Goal: Communication & Community: Share content

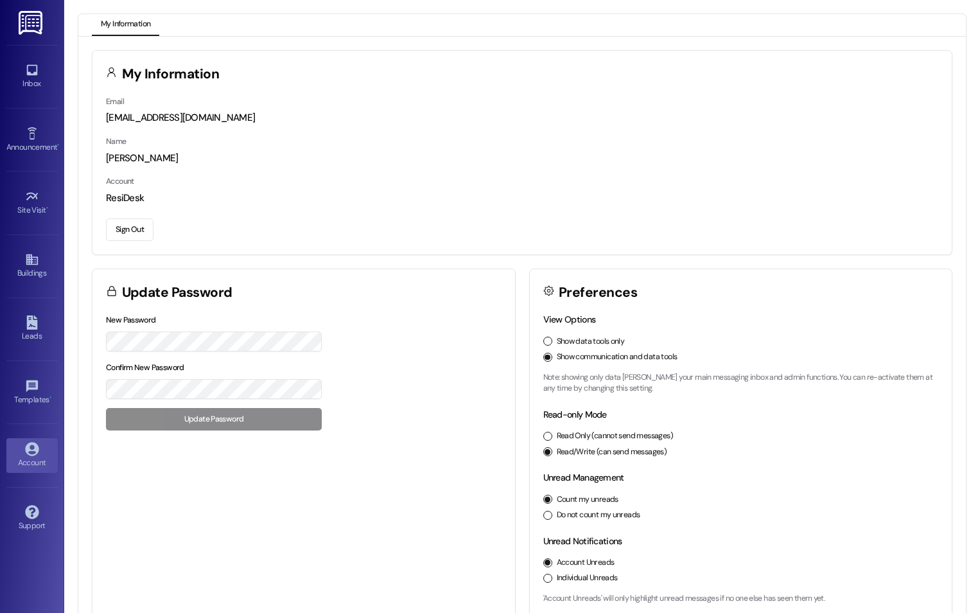
click at [33, 24] on img at bounding box center [32, 23] width 26 height 24
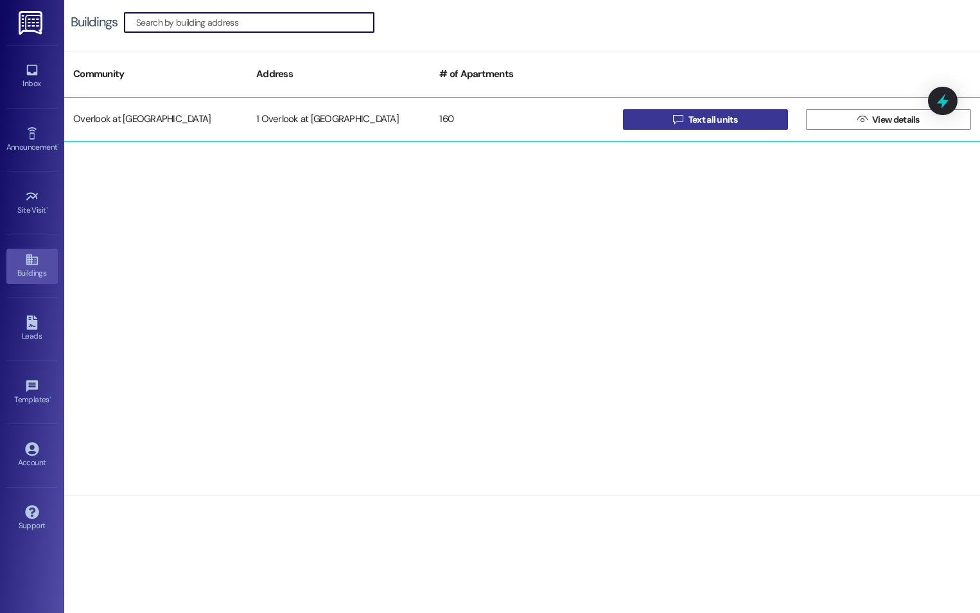
click at [717, 122] on span "Text all units" at bounding box center [713, 119] width 49 height 13
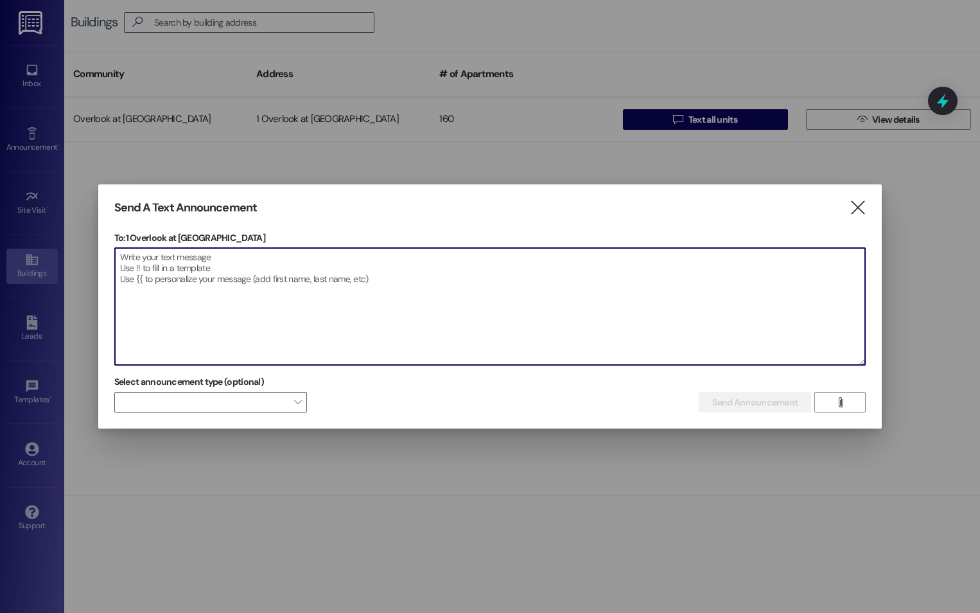
paste textarea "Pool Closure Notice Due to a malfunction in the pool’s acid feeder system, the …"
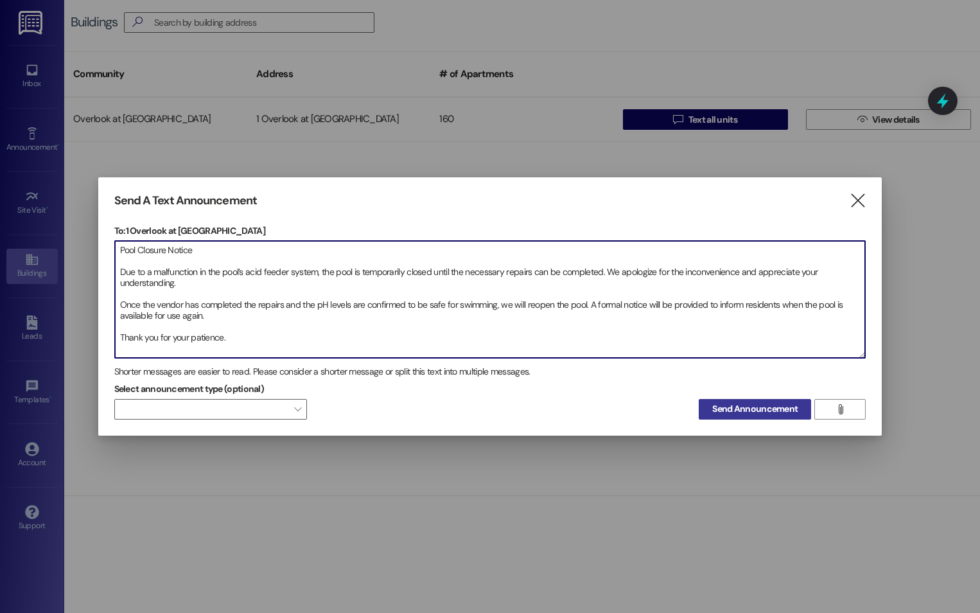
type textarea "Pool Closure Notice Due to a malfunction in the pool’s acid feeder system, the …"
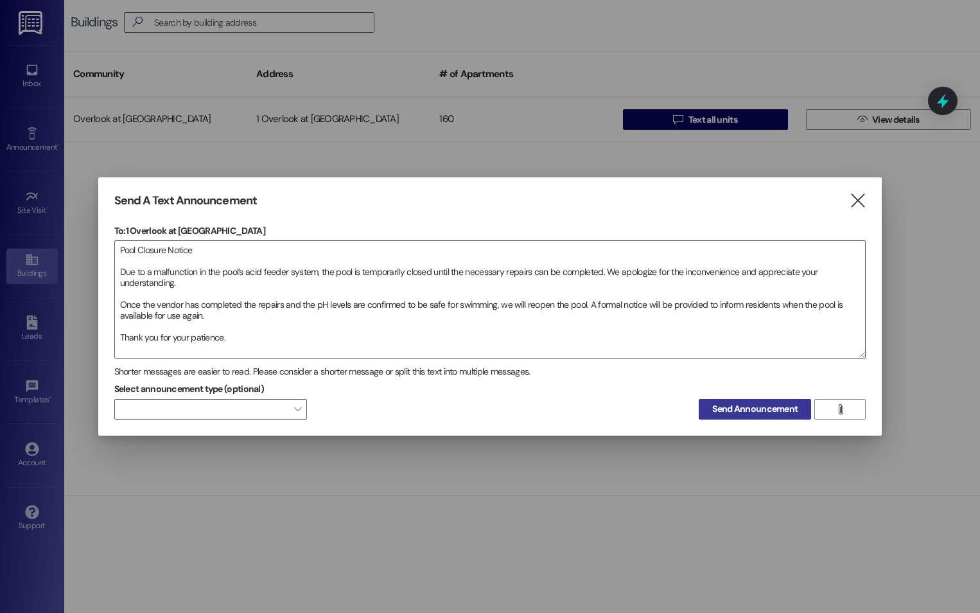
click at [737, 409] on span "Send Announcement" at bounding box center [754, 408] width 85 height 13
